Goal: Transaction & Acquisition: Purchase product/service

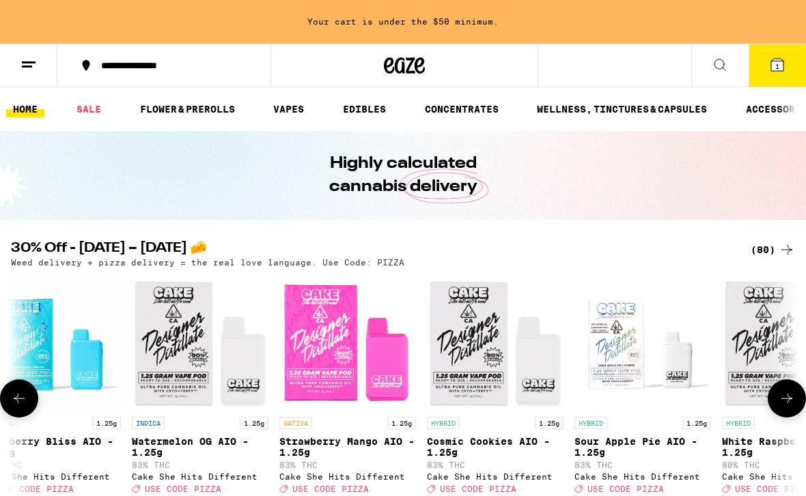
click at [804, 318] on img "Open page for White Raspberry AIO - 1.25g from Cake She Hits Different" at bounding box center [790, 342] width 137 height 137
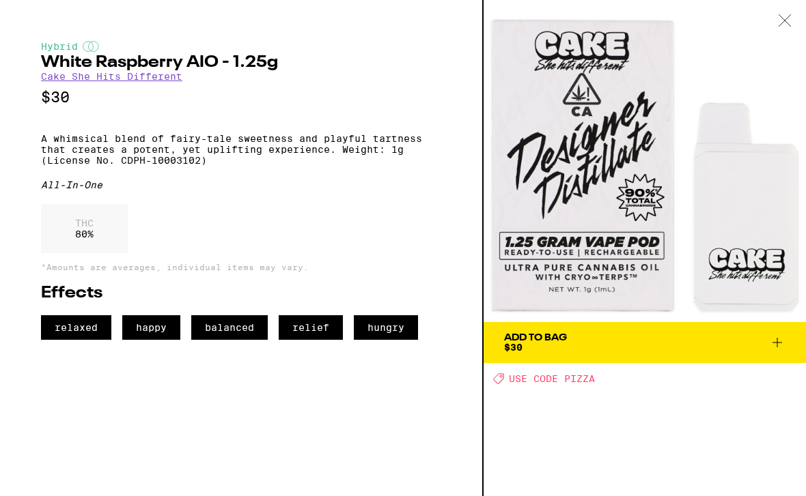
scroll to position [0, 7091]
